Goal: Find specific page/section: Find specific page/section

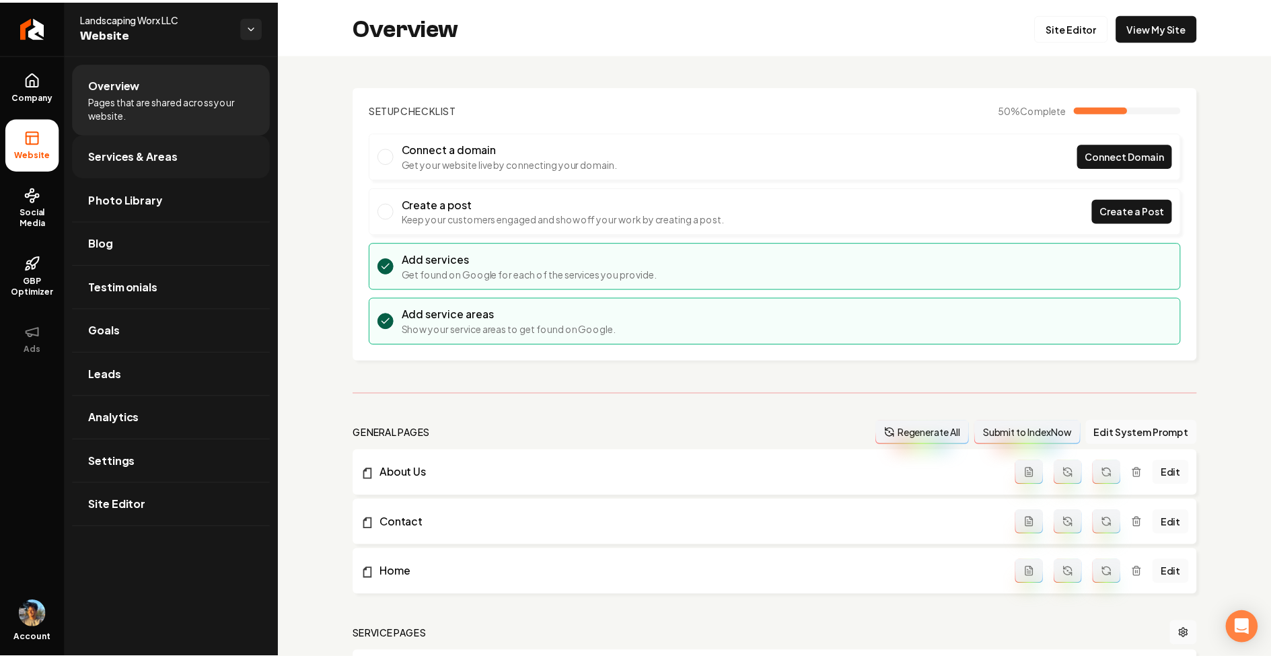
scroll to position [99, 0]
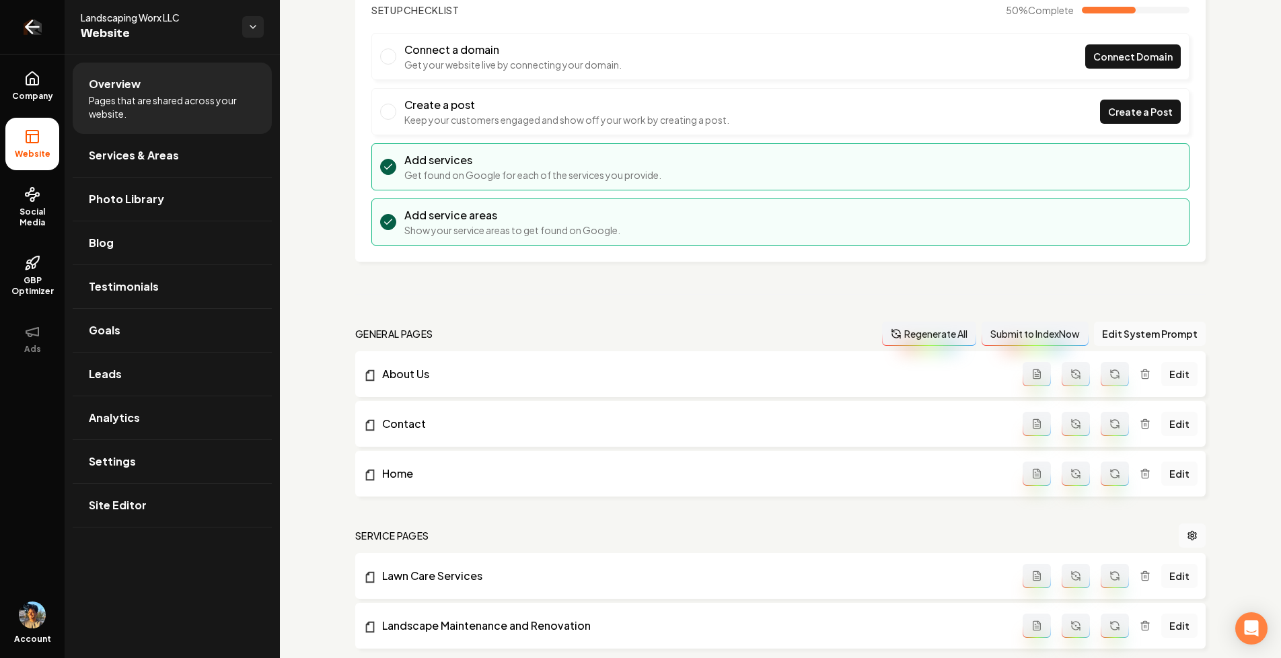
click at [34, 15] on link "Return to dashboard" at bounding box center [32, 27] width 65 height 54
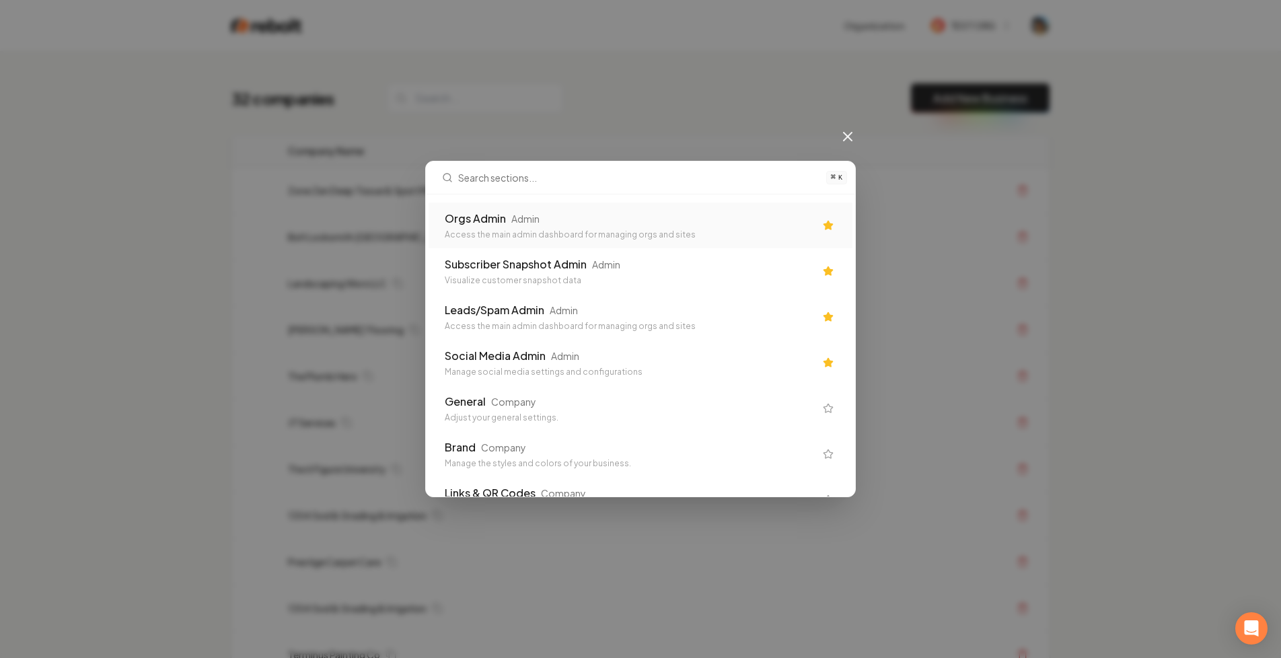
click at [556, 216] on div "Orgs Admin Admin" at bounding box center [630, 219] width 370 height 16
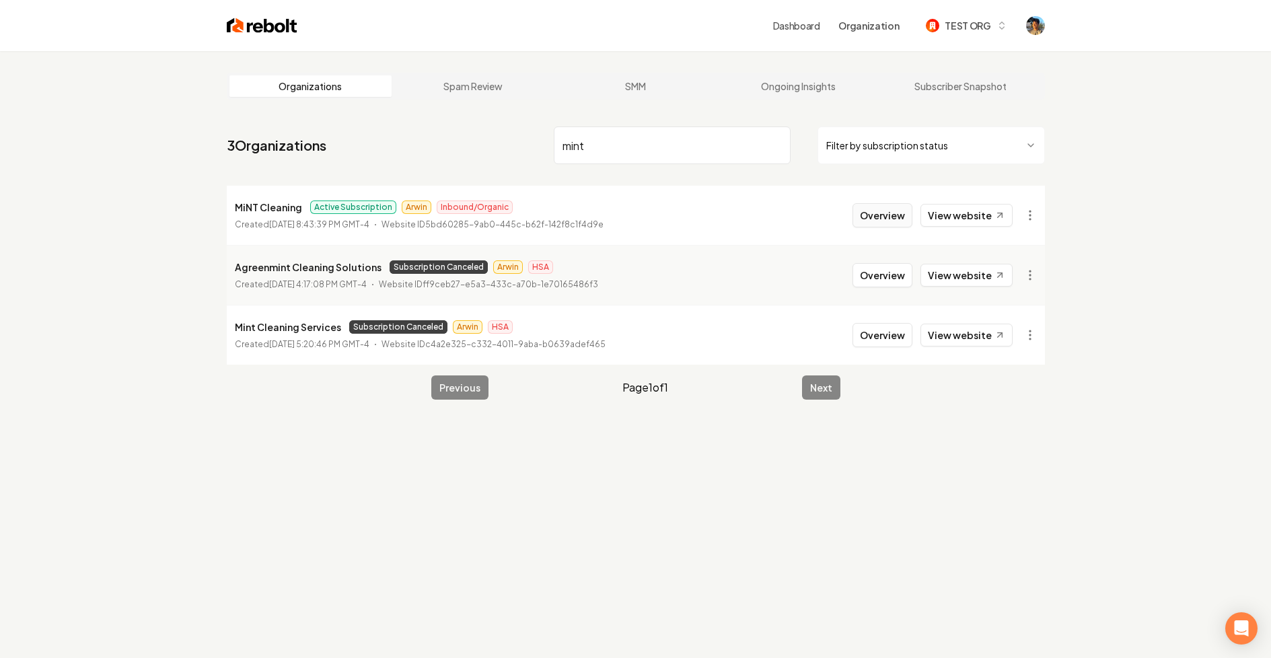
type input "mint"
click at [879, 219] on button "Overview" at bounding box center [882, 215] width 60 height 24
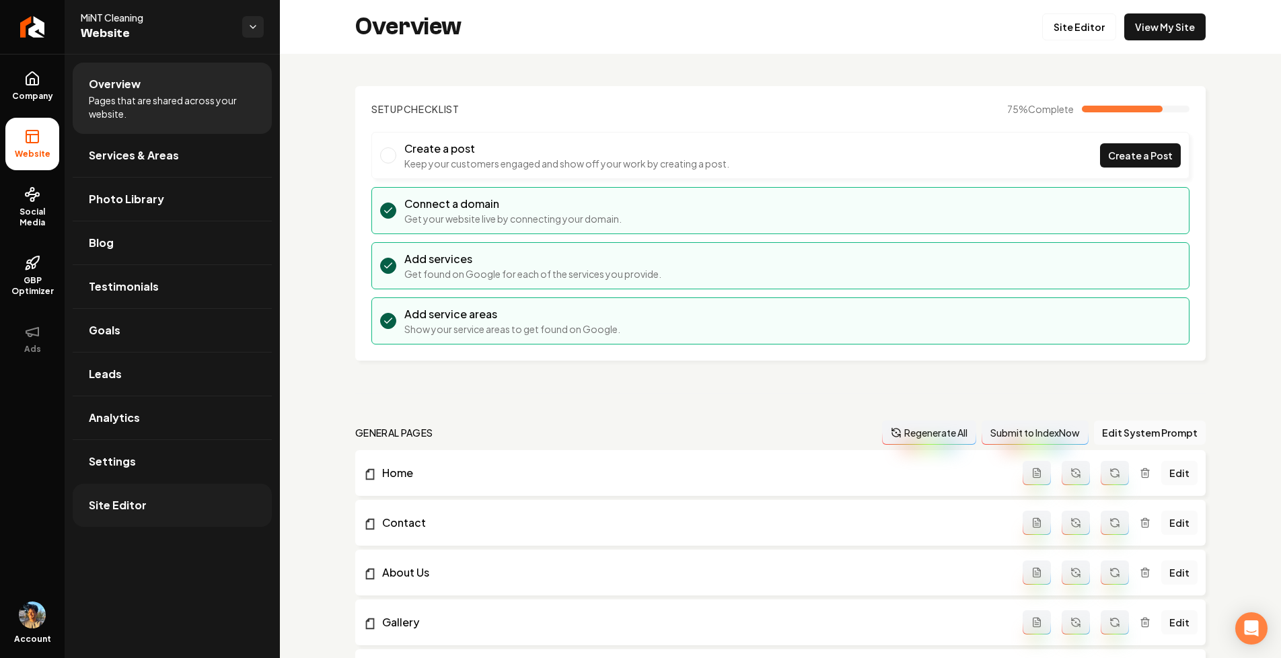
click at [121, 503] on span "Site Editor" at bounding box center [118, 505] width 58 height 16
